Goal: Navigation & Orientation: Find specific page/section

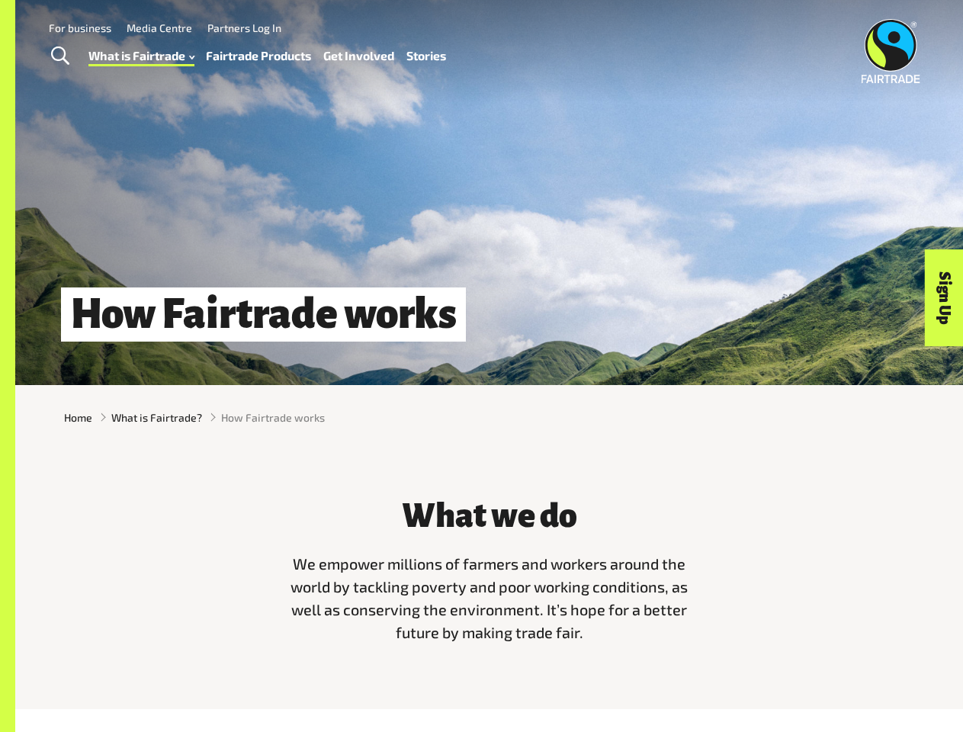
click at [59, 56] on span "Toggle Search" at bounding box center [60, 57] width 18 height 20
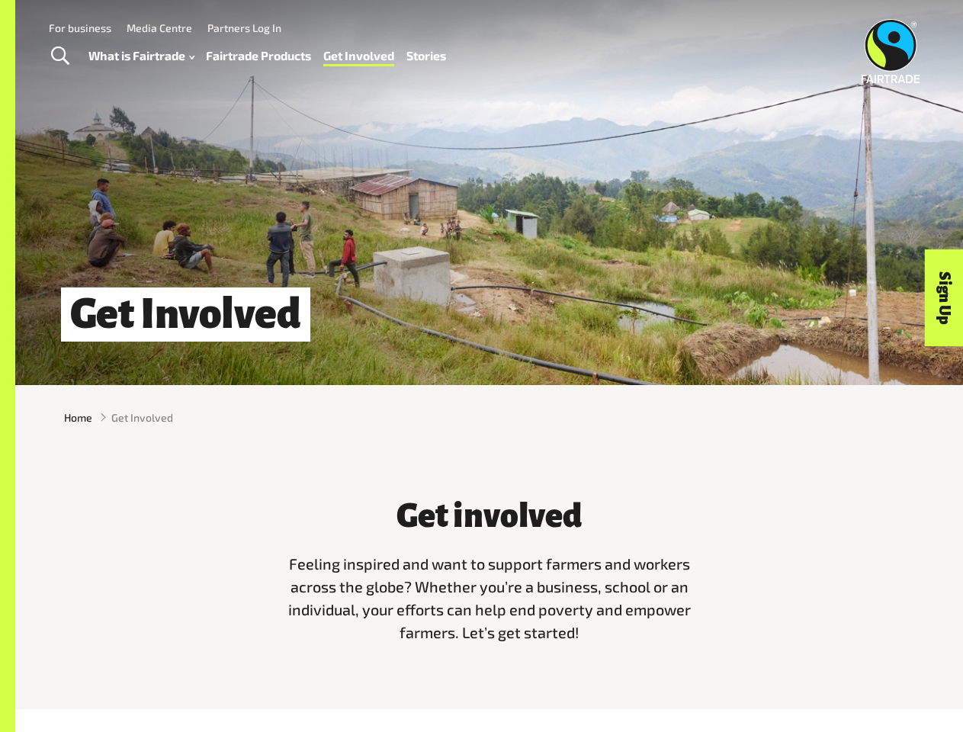
click at [59, 56] on span "Toggle Search" at bounding box center [60, 57] width 18 height 20
